Goal: Information Seeking & Learning: Learn about a topic

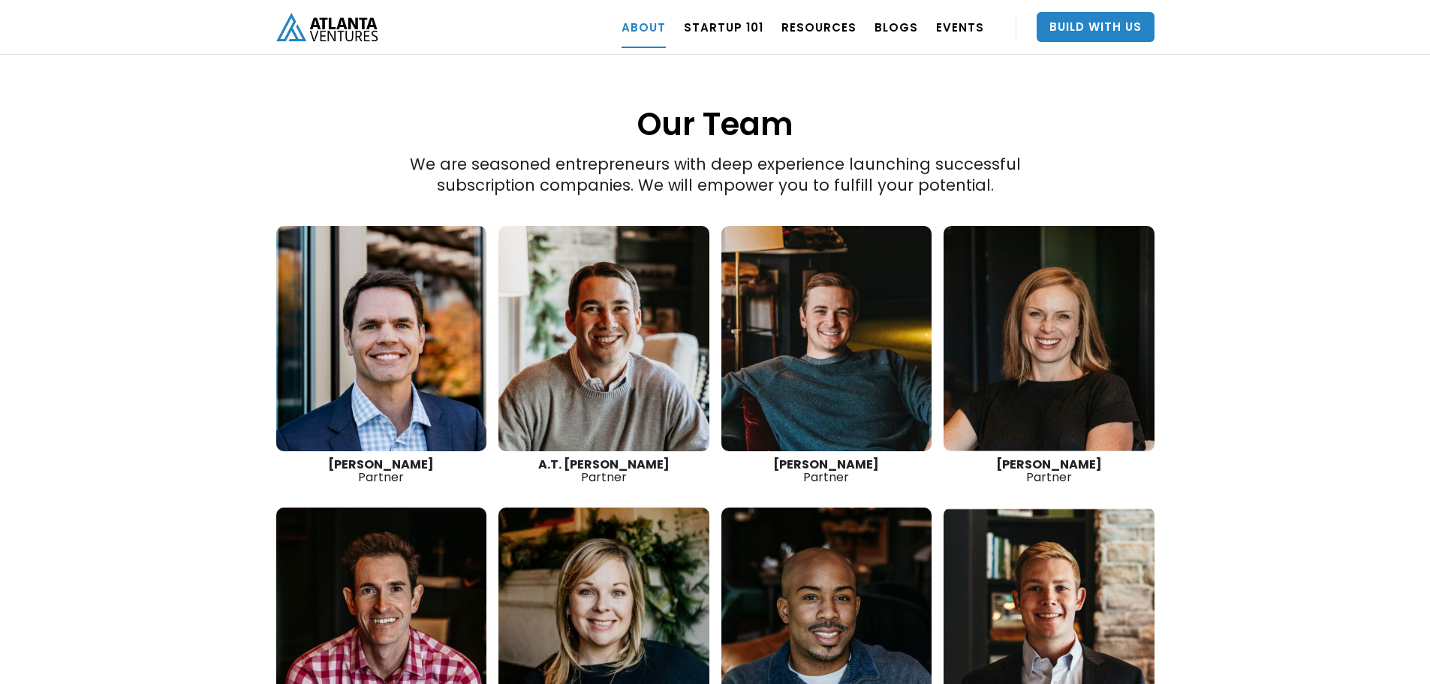
scroll to position [2101, 0]
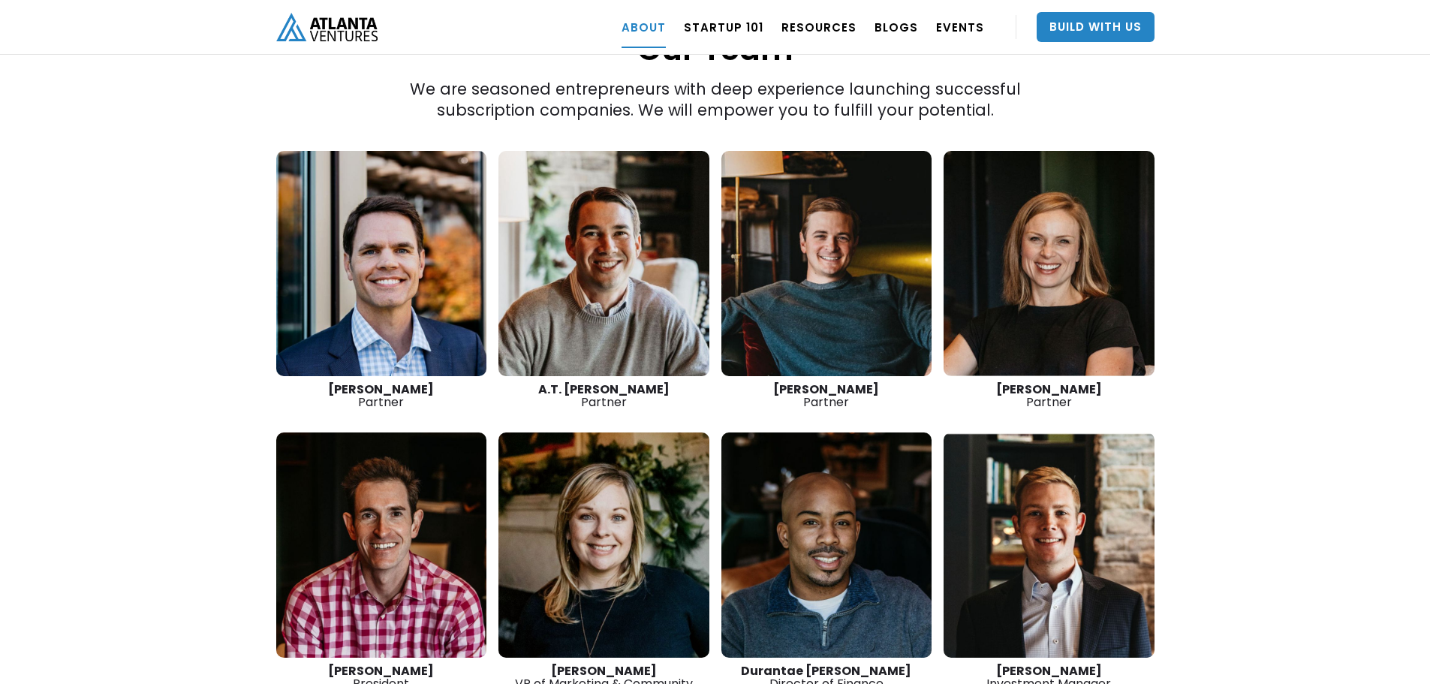
click at [360, 253] on link at bounding box center [381, 263] width 211 height 225
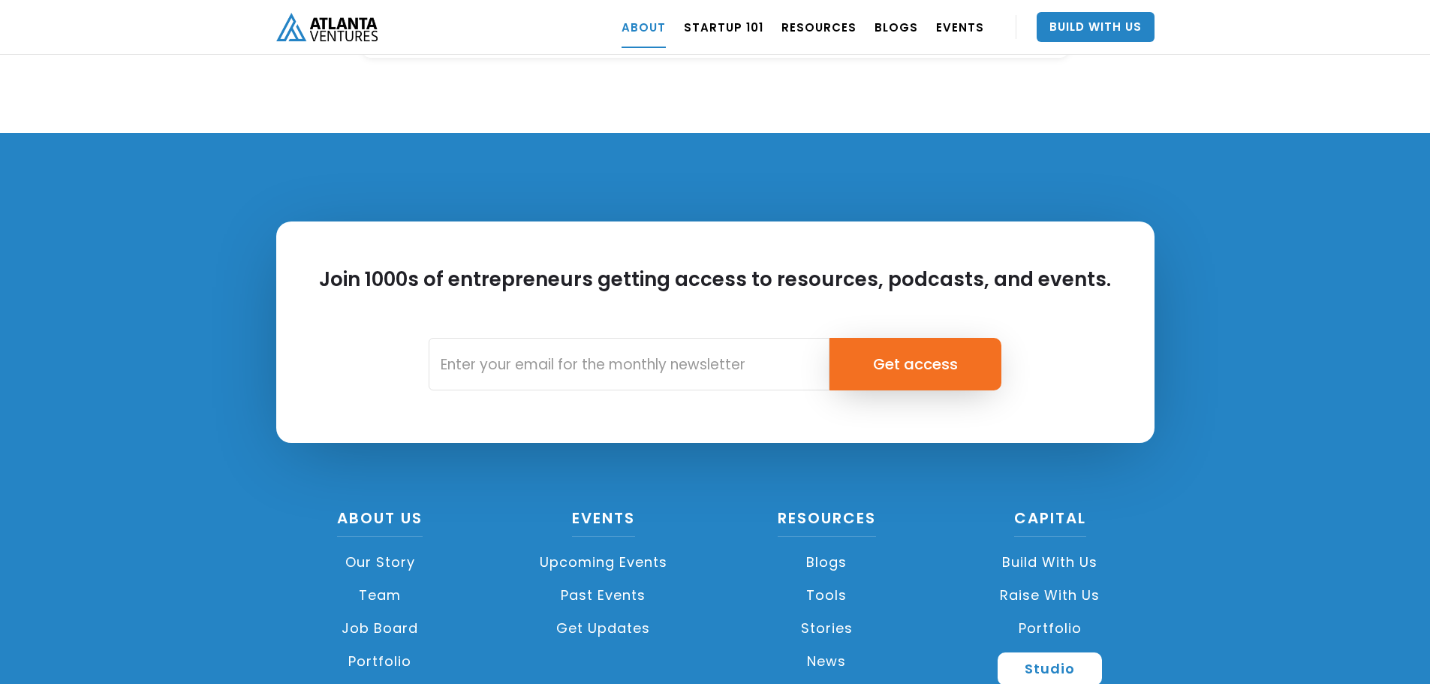
scroll to position [6637, 0]
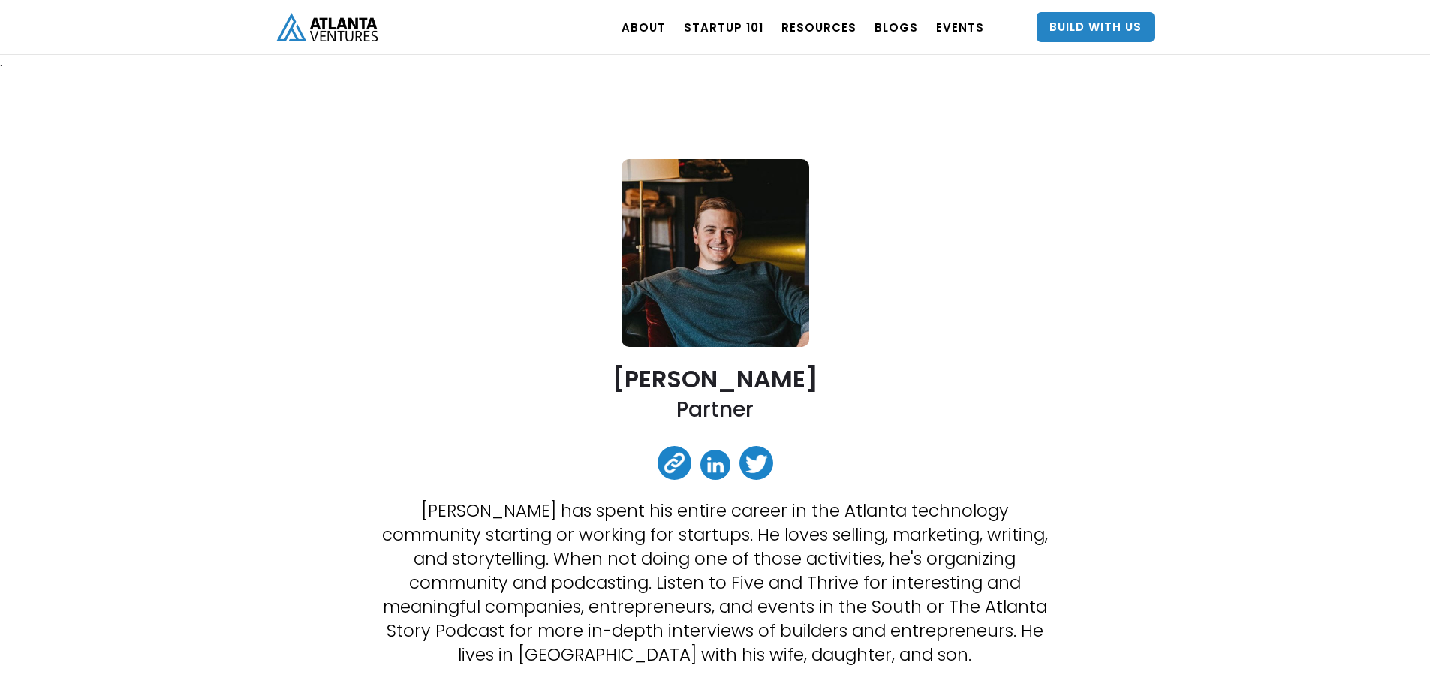
drag, startPoint x: 711, startPoint y: 468, endPoint x: 519, endPoint y: 319, distance: 243.3
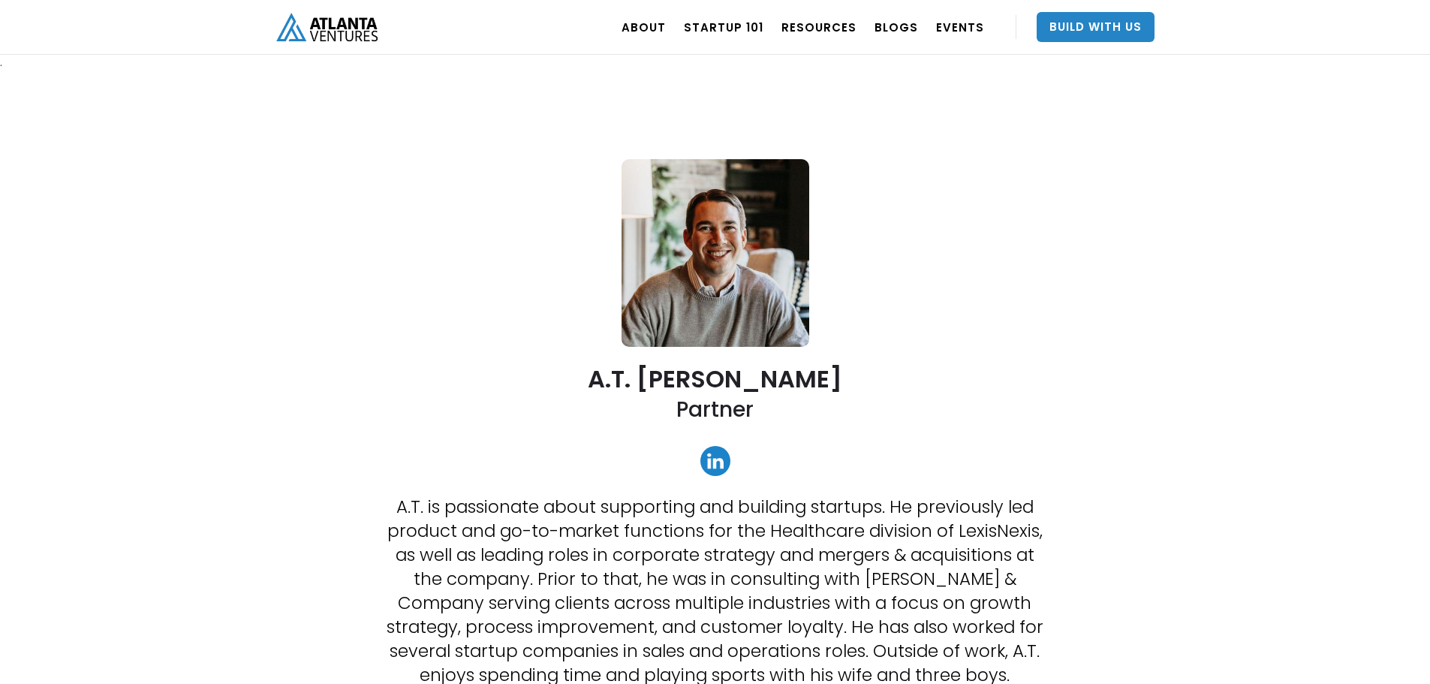
click at [718, 462] on link at bounding box center [715, 461] width 30 height 30
